Goal: Information Seeking & Learning: Learn about a topic

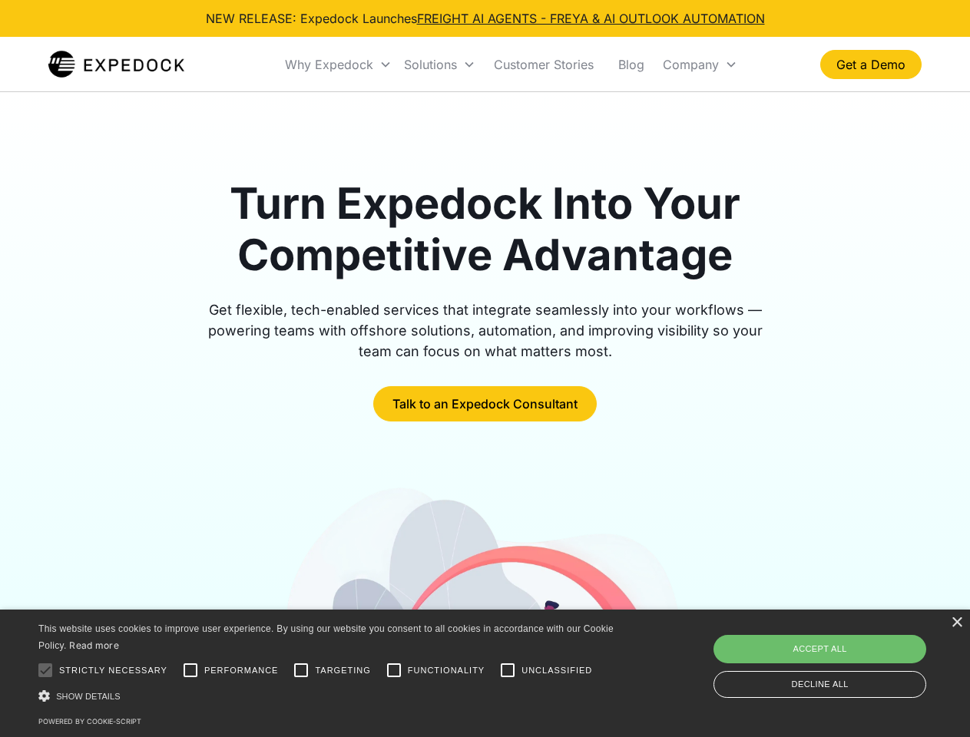
click at [339, 65] on div "Why Expedock" at bounding box center [329, 64] width 88 height 15
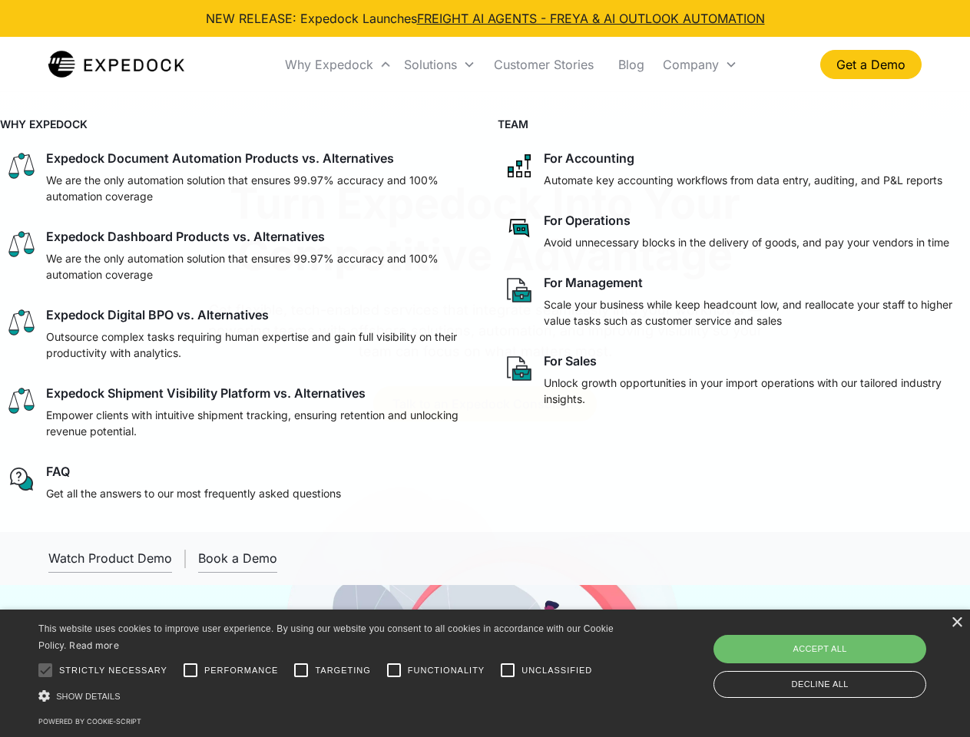
click at [439, 65] on div "Solutions" at bounding box center [430, 64] width 53 height 15
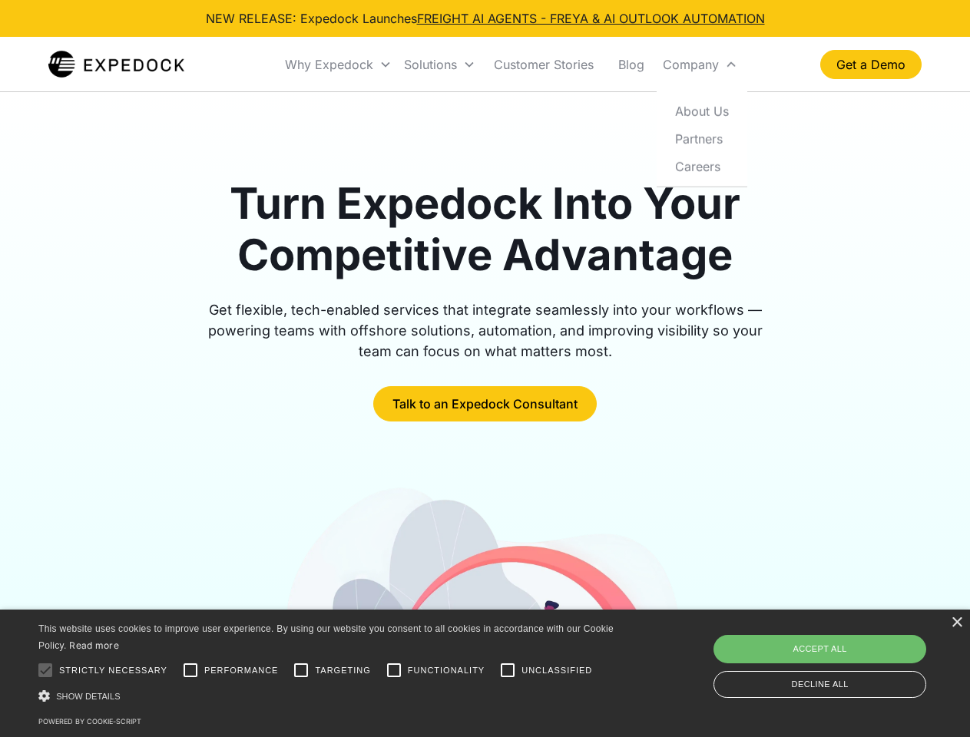
click at [700, 65] on div "Company" at bounding box center [691, 64] width 56 height 15
click at [45, 670] on div at bounding box center [45, 670] width 31 height 31
click at [190, 670] on input "Performance" at bounding box center [190, 670] width 31 height 31
checkbox input "true"
click at [301, 670] on input "Targeting" at bounding box center [301, 670] width 31 height 31
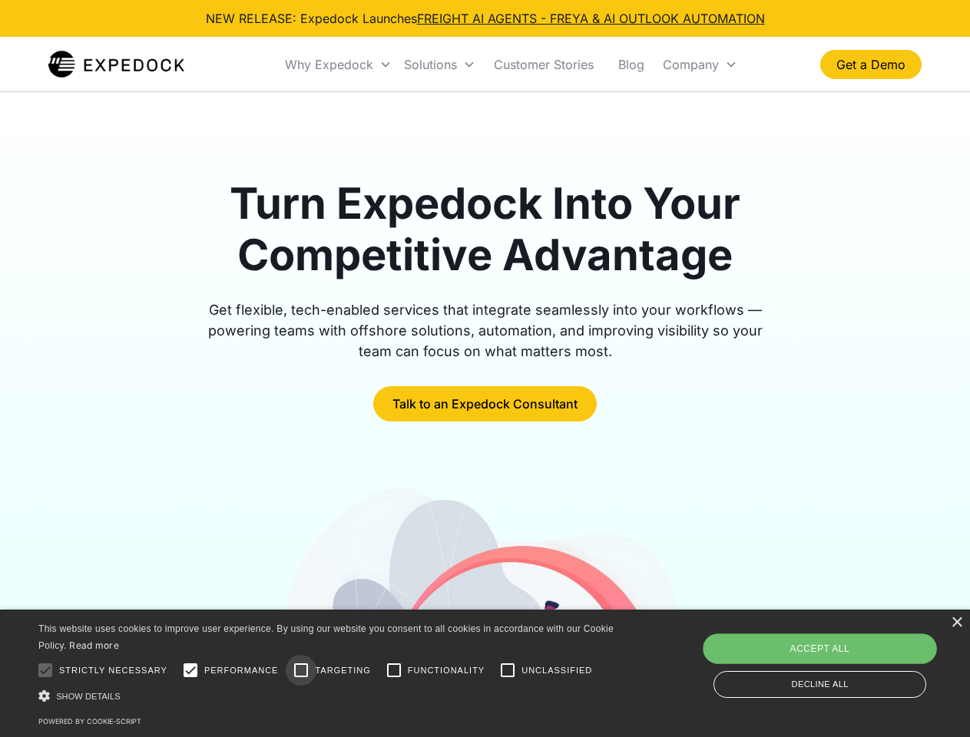
checkbox input "true"
click at [394, 670] on input "Functionality" at bounding box center [394, 670] width 31 height 31
checkbox input "true"
click at [508, 670] on input "Unclassified" at bounding box center [507, 670] width 31 height 31
checkbox input "true"
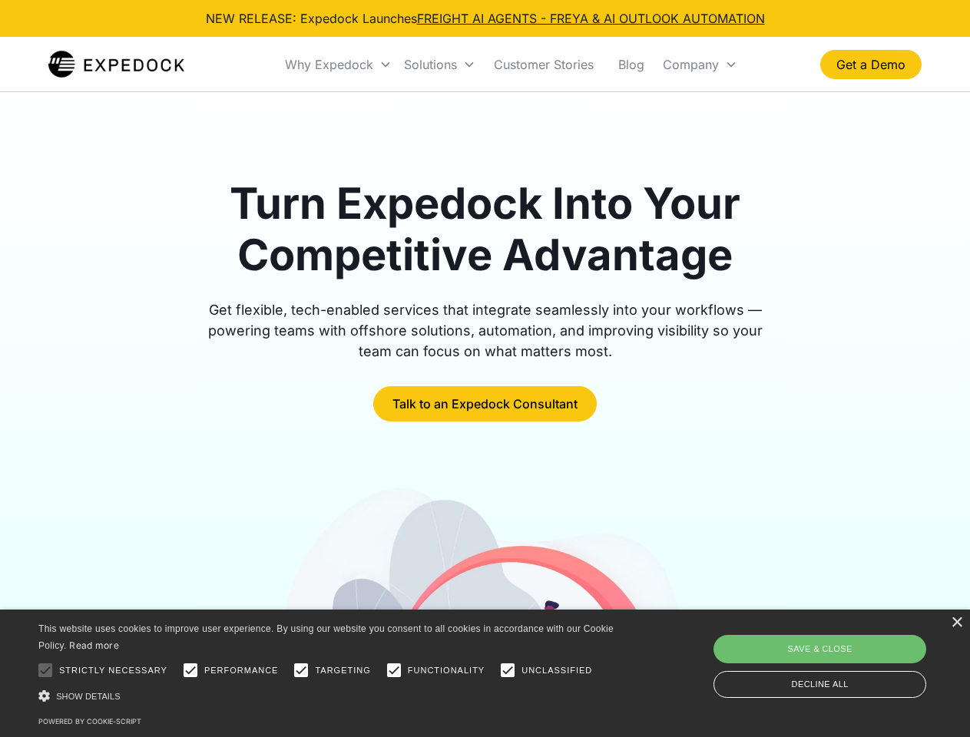
click at [329, 696] on div "Show details Hide details" at bounding box center [328, 696] width 581 height 16
